Goal: Check status: Check status

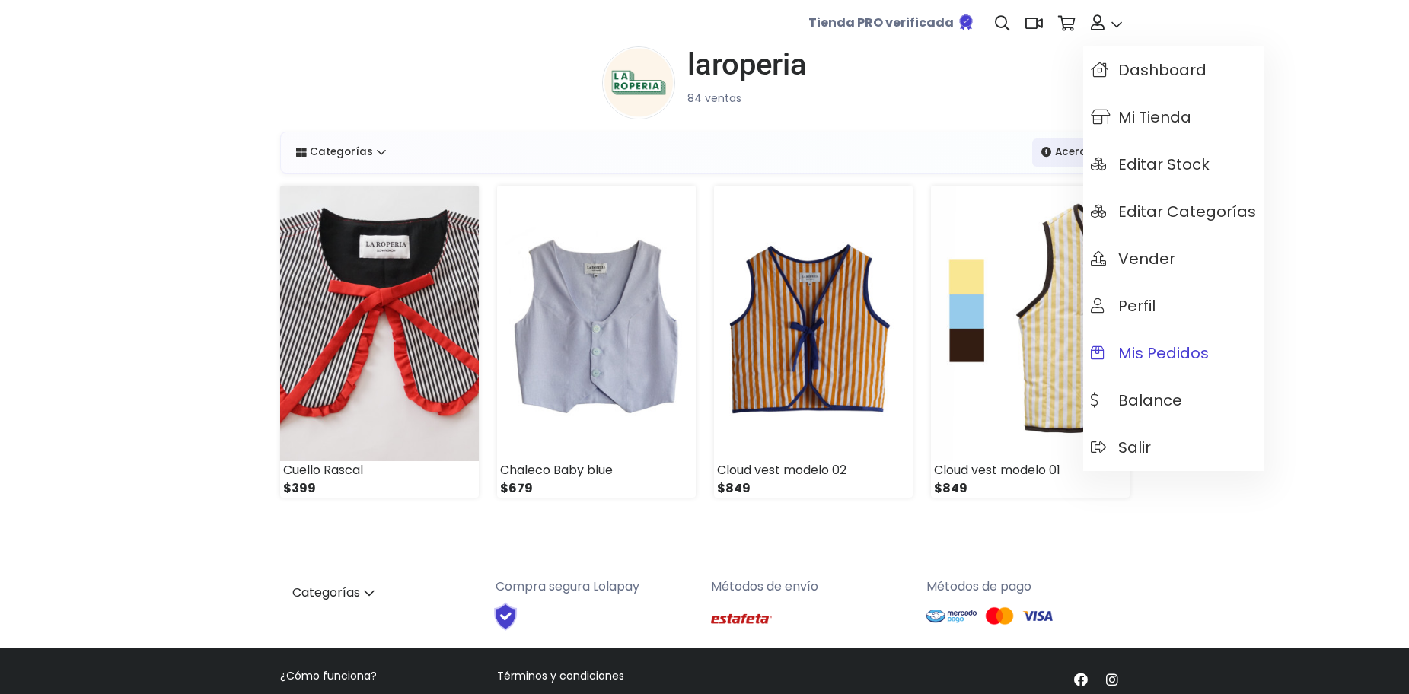
click at [1146, 349] on span "Mis pedidos" at bounding box center [1149, 353] width 118 height 17
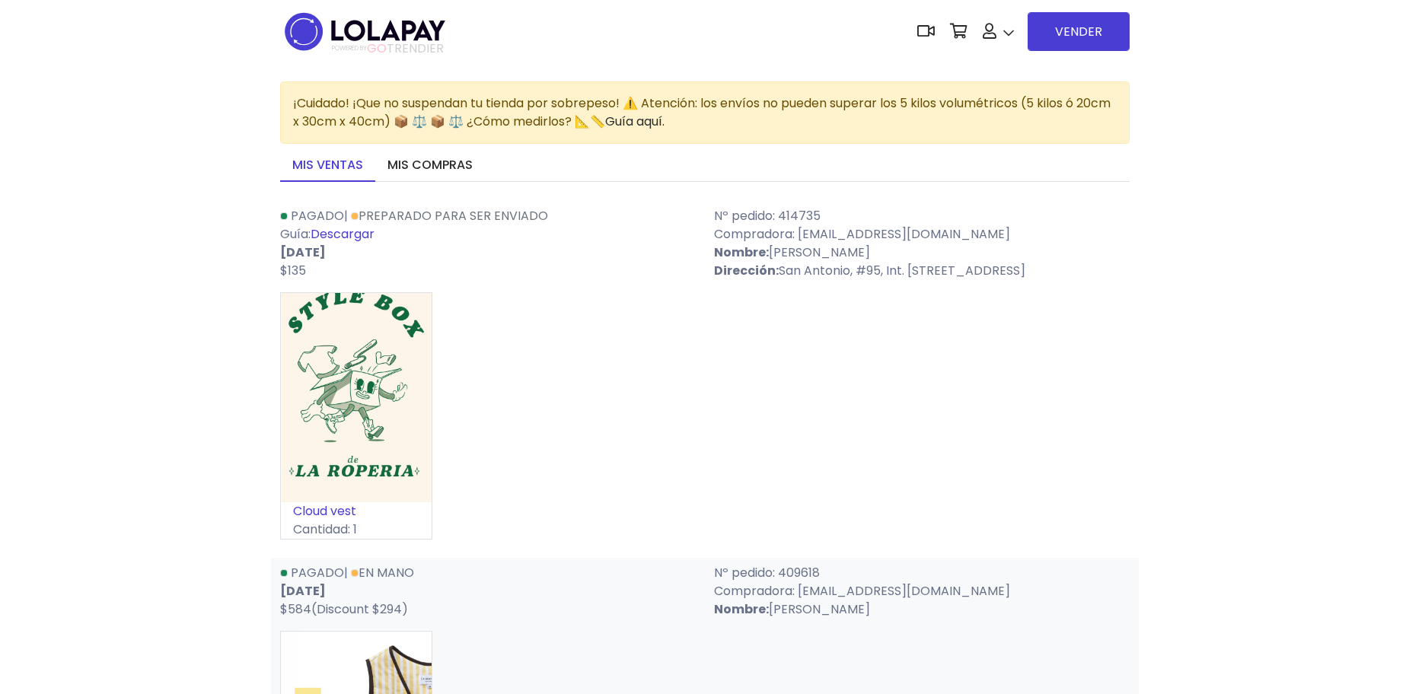
click at [367, 236] on link "Descargar" at bounding box center [342, 234] width 64 height 18
